Goal: Information Seeking & Learning: Learn about a topic

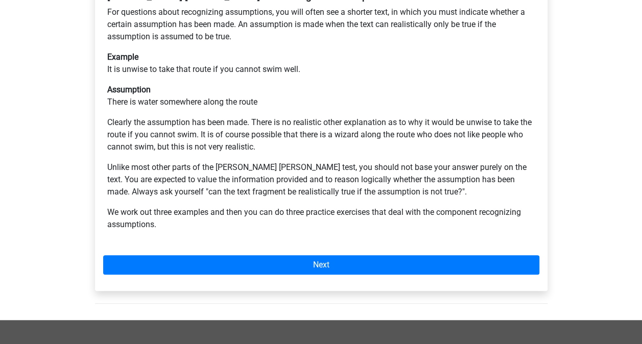
scroll to position [163, 0]
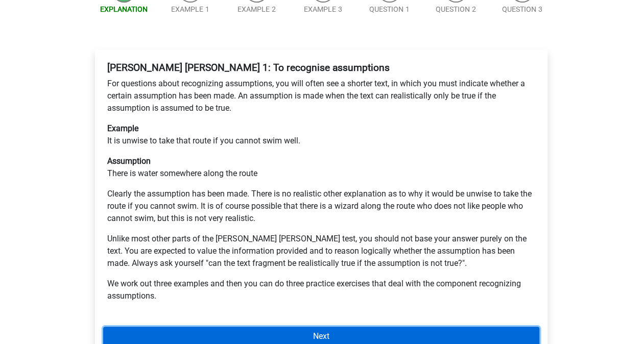
click at [317, 327] on link "Next" at bounding box center [321, 336] width 436 height 19
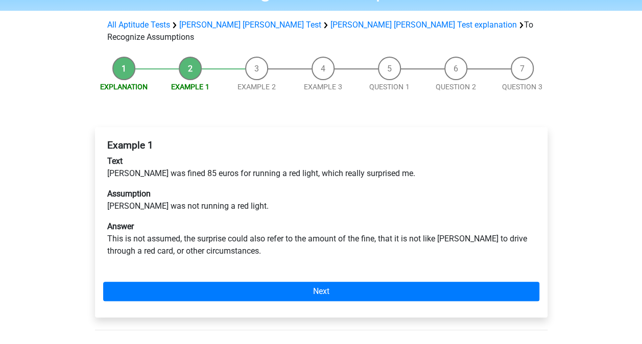
scroll to position [86, 0]
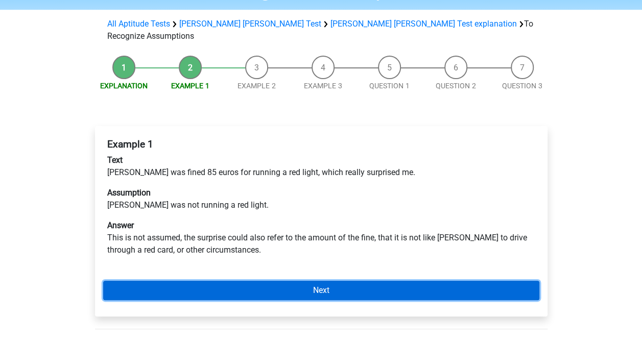
click at [362, 281] on link "Next" at bounding box center [321, 290] width 436 height 19
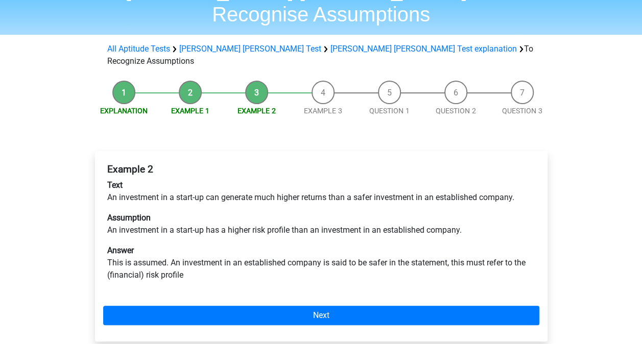
scroll to position [67, 0]
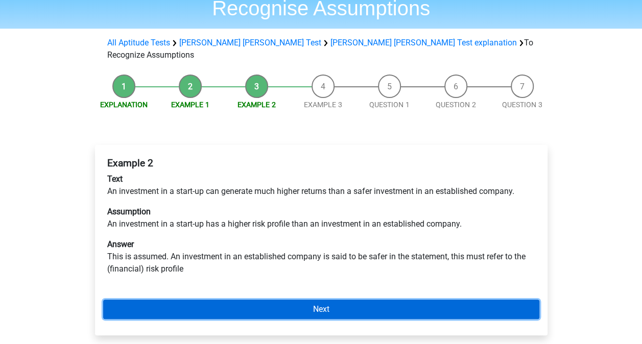
click at [301, 300] on link "Next" at bounding box center [321, 309] width 436 height 19
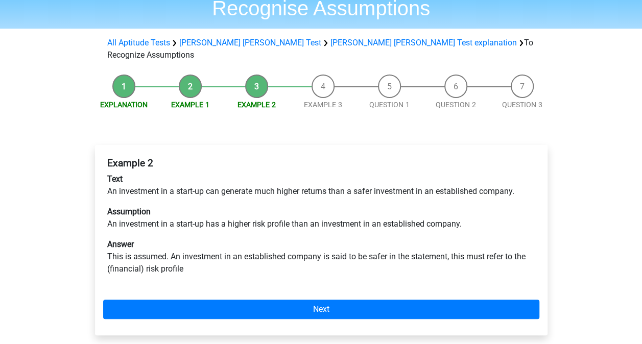
scroll to position [0, 0]
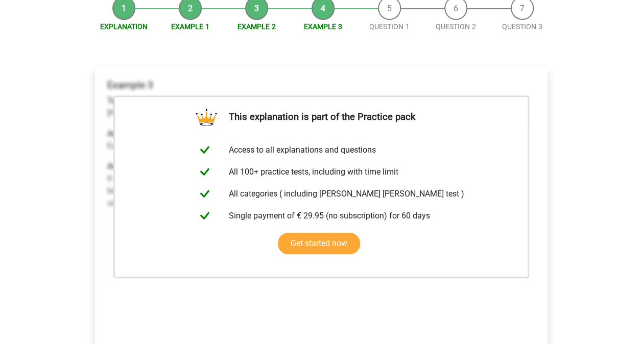
scroll to position [251, 0]
